Goal: Information Seeking & Learning: Find specific fact

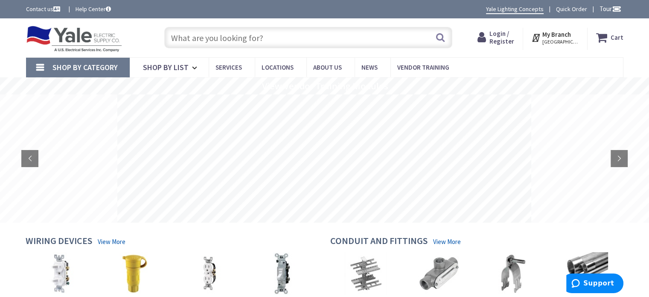
click at [565, 38] on span "HARRISBURG, PA" at bounding box center [561, 41] width 36 height 7
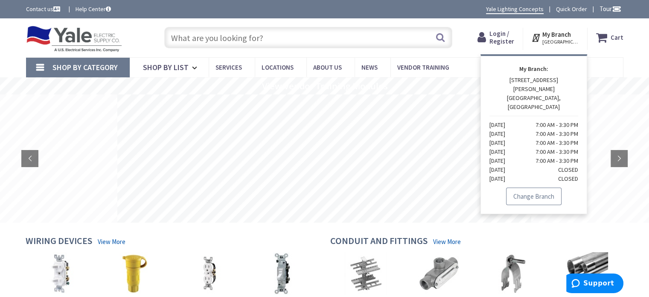
click at [552, 187] on link "Change Branch" at bounding box center [533, 196] width 55 height 18
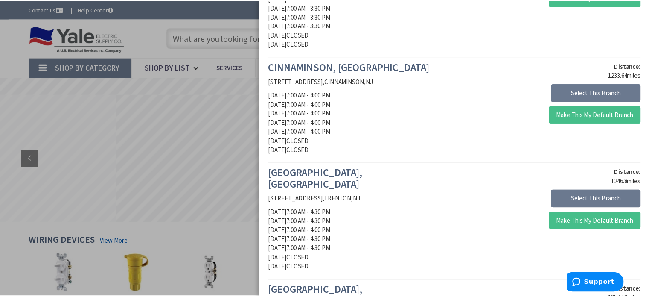
scroll to position [1052, 0]
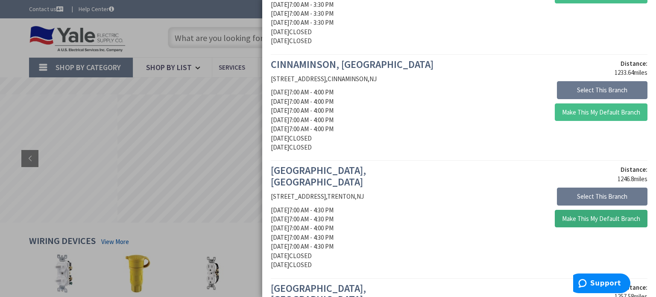
click at [587, 210] on button "Make This My Default Branch" at bounding box center [600, 219] width 93 height 18
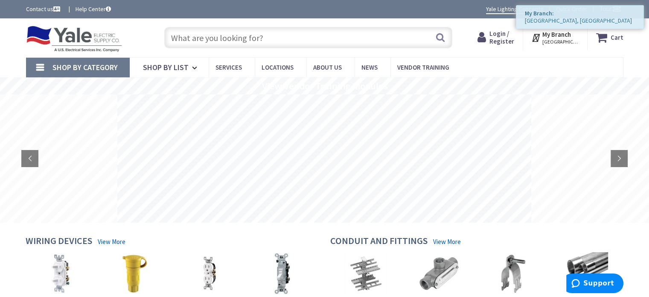
click at [237, 37] on input "text" at bounding box center [308, 37] width 288 height 21
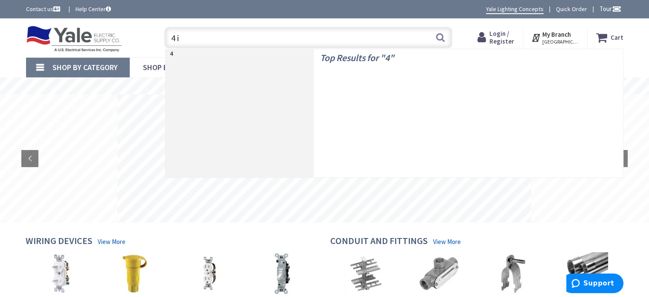
type input "4 in"
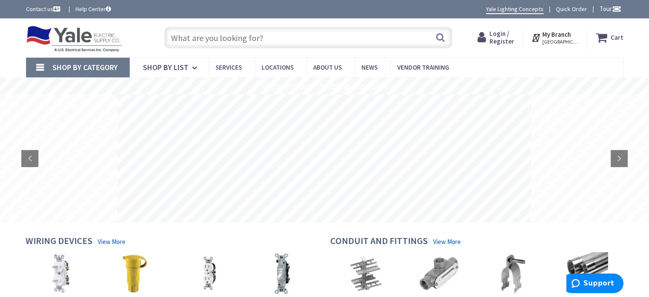
click at [213, 34] on input "text" at bounding box center [308, 37] width 288 height 21
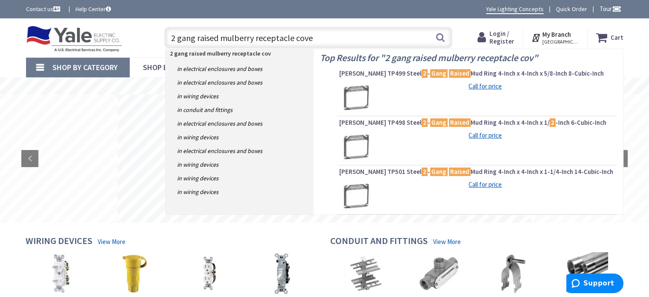
type input "2 gang raised mulberry receptacle cover"
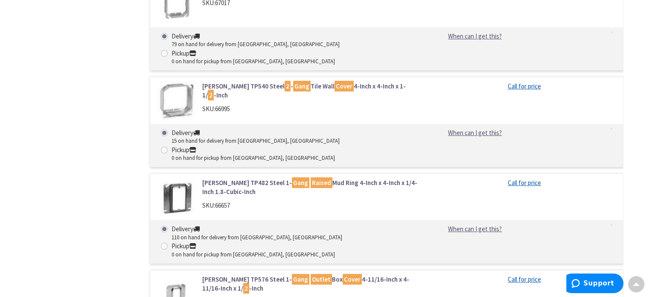
scroll to position [3301, 0]
